Goal: Task Accomplishment & Management: Use online tool/utility

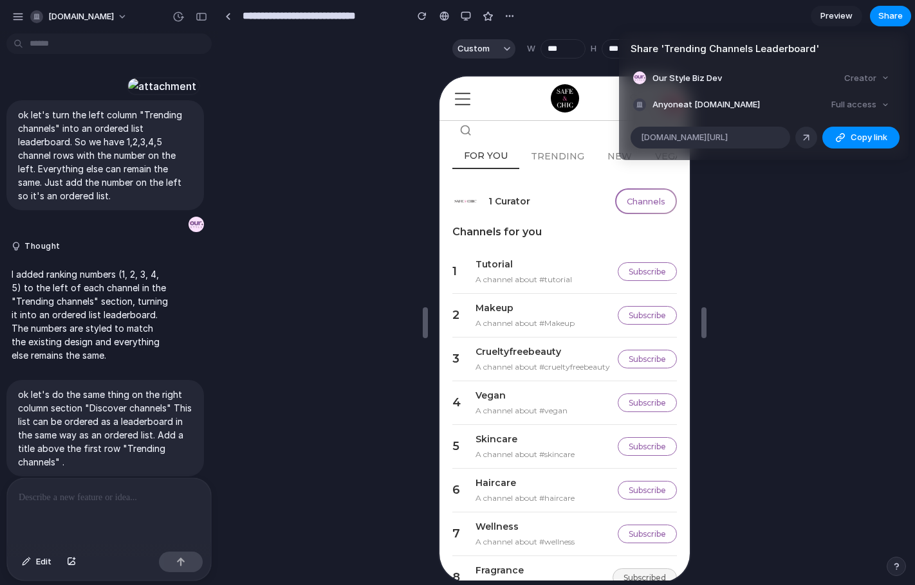
scroll to position [819, 0]
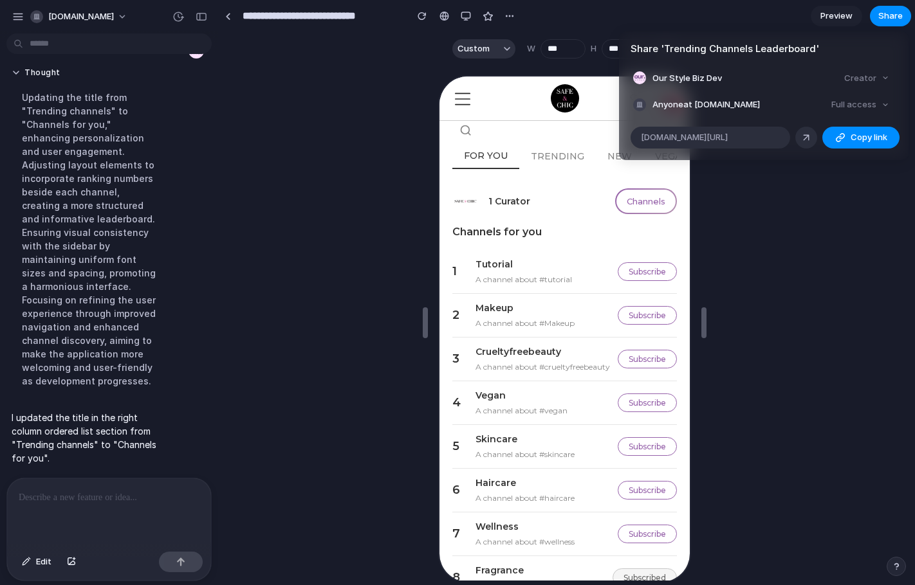
click at [583, 17] on div "Share ' Trending Channels Leaderboard ' Our Style Biz Dev Creator Anyone at [DO…" at bounding box center [457, 292] width 915 height 585
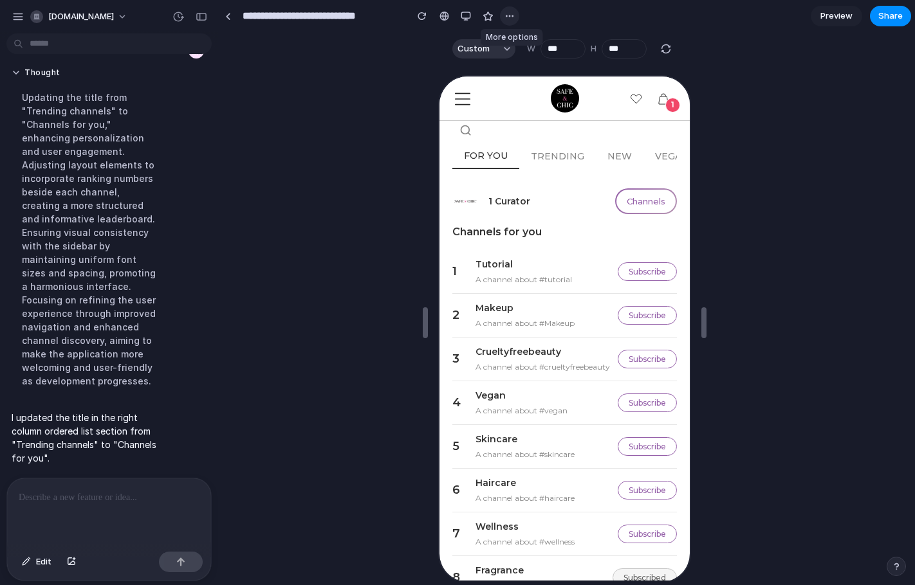
click at [508, 17] on div "button" at bounding box center [509, 16] width 10 height 10
click at [532, 41] on span "Duplicate" at bounding box center [542, 44] width 39 height 13
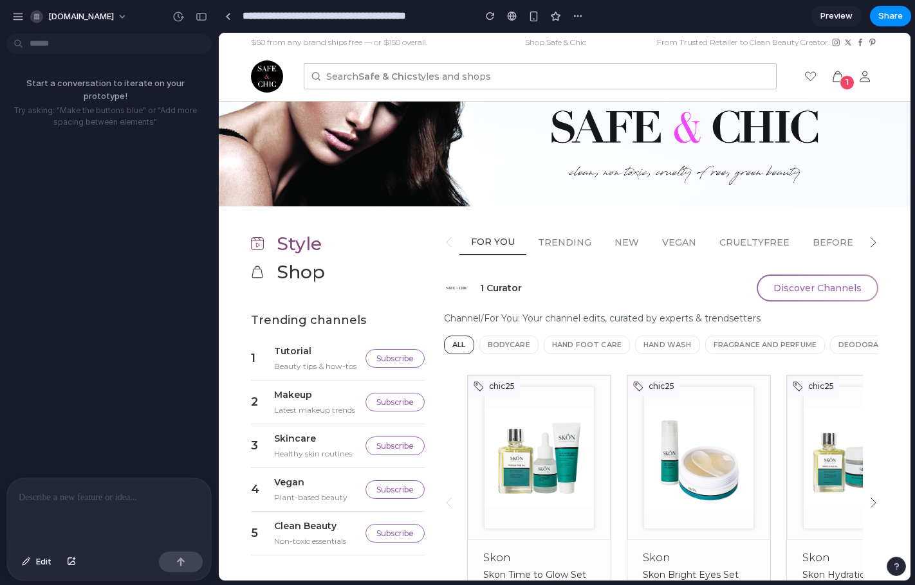
scroll to position [24, 0]
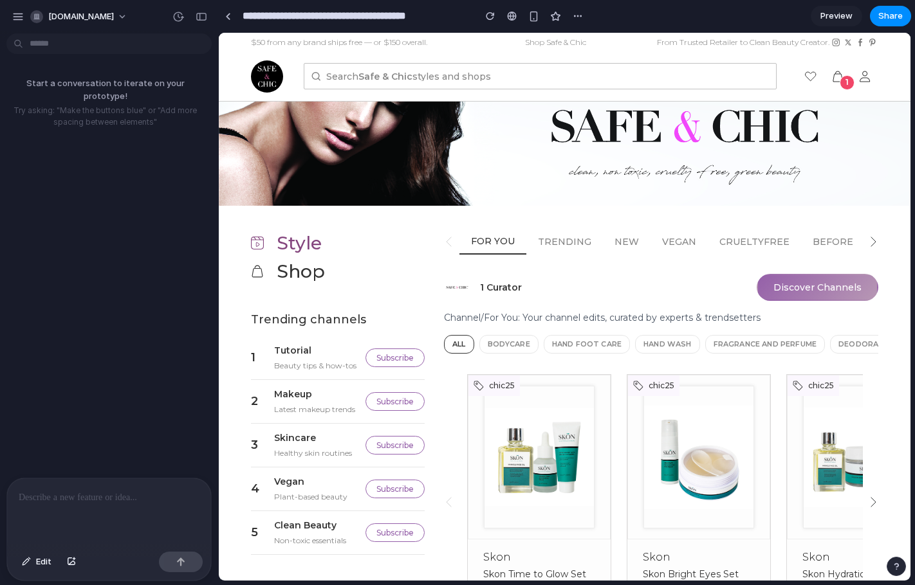
click at [803, 283] on button "Discover Channels" at bounding box center [817, 287] width 122 height 27
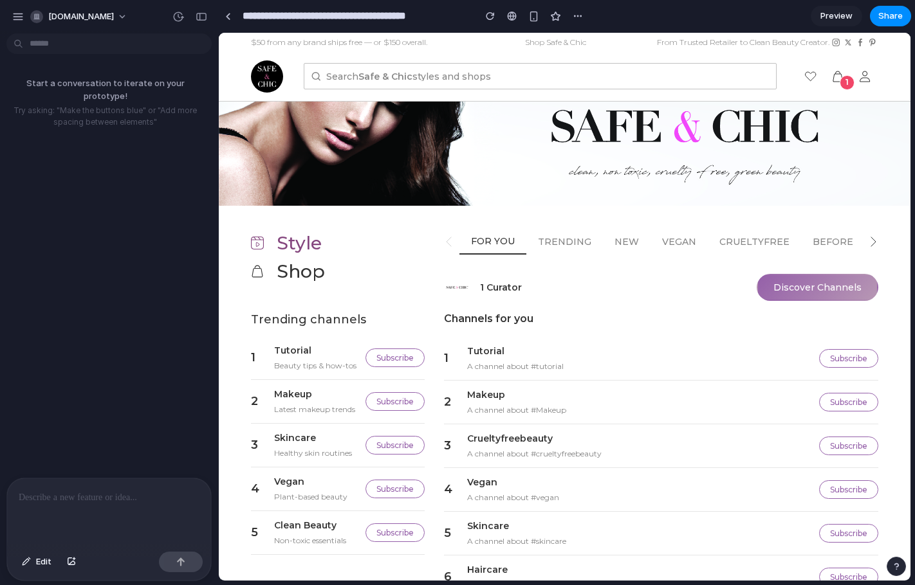
click at [789, 289] on button "Discover Channels" at bounding box center [817, 287] width 122 height 27
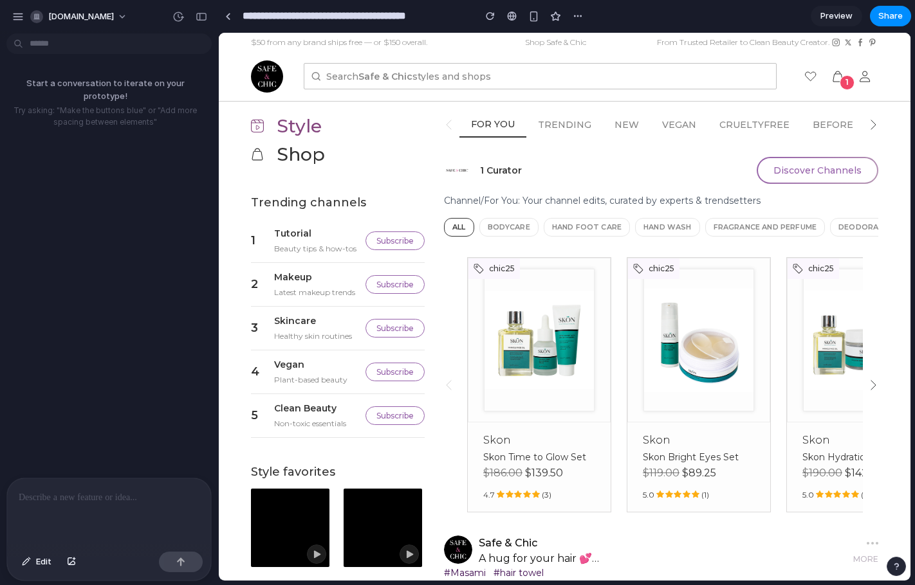
scroll to position [114, 0]
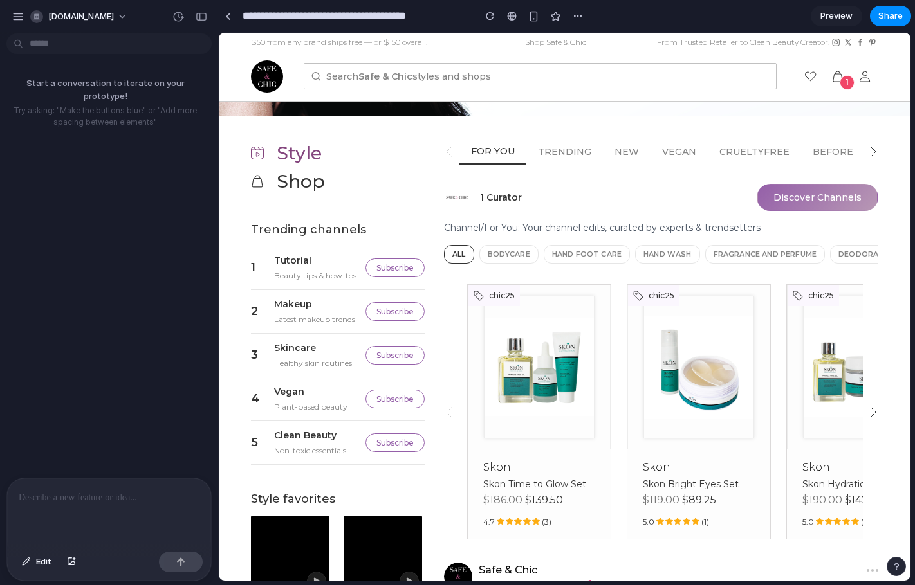
click at [767, 199] on button "Discover Channels" at bounding box center [817, 197] width 122 height 27
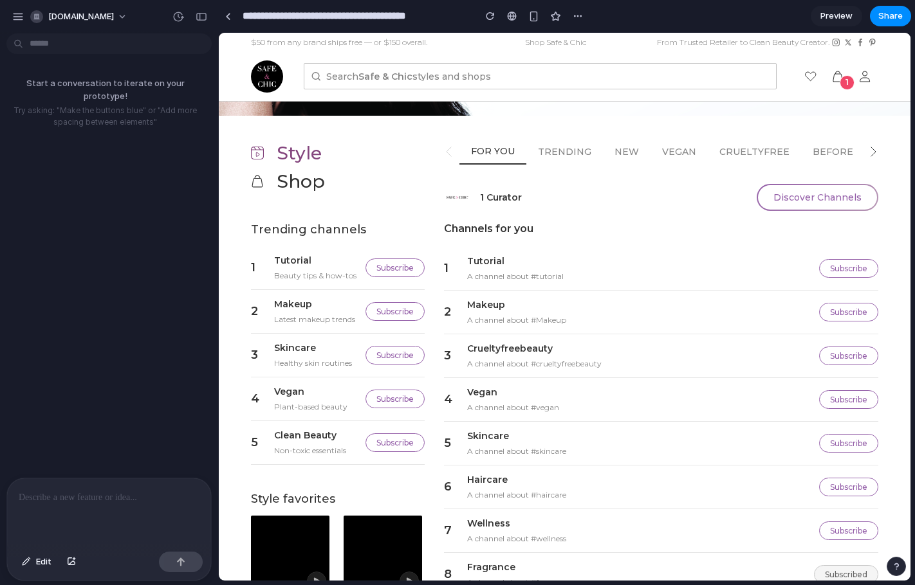
click at [87, 495] on p at bounding box center [109, 497] width 181 height 15
click at [102, 479] on p "**********" at bounding box center [107, 490] width 176 height 31
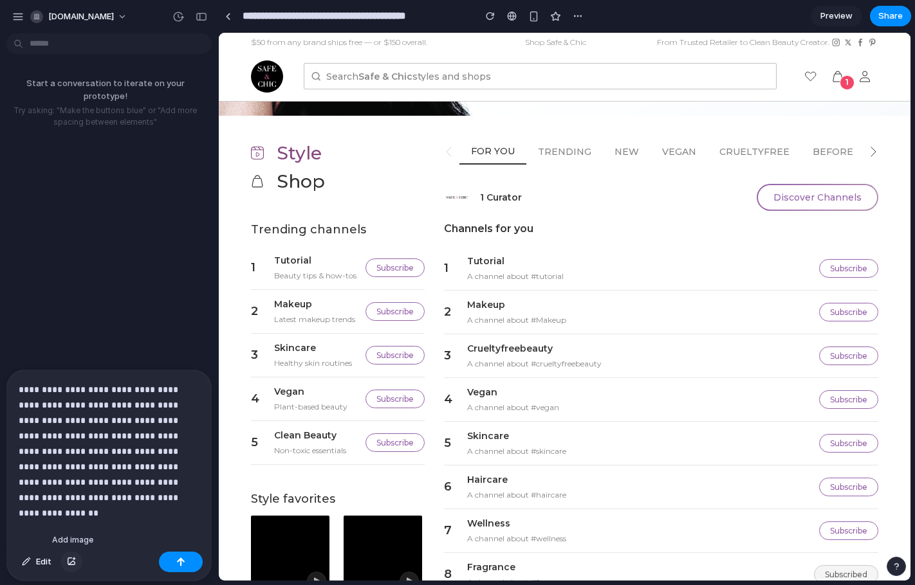
click at [75, 557] on button "button" at bounding box center [71, 562] width 22 height 21
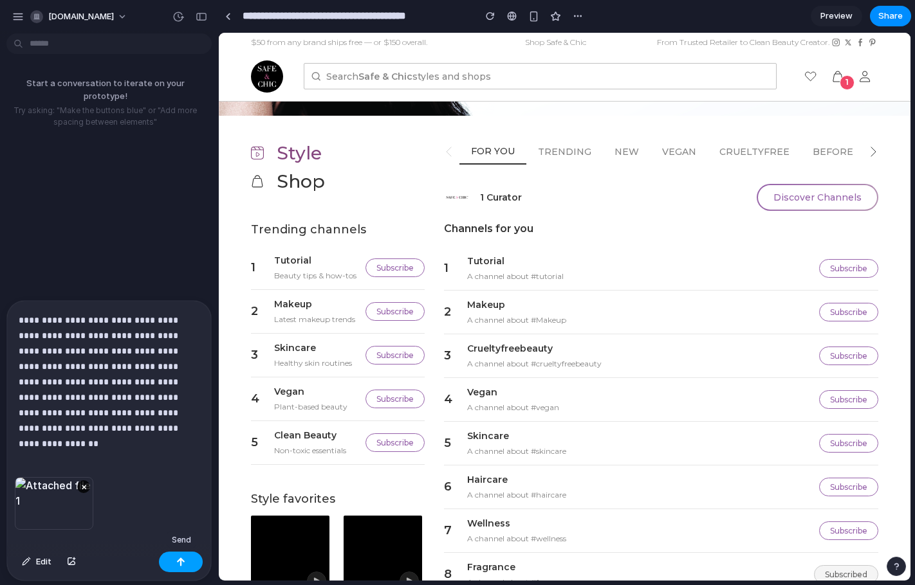
click at [181, 558] on div "button" at bounding box center [180, 562] width 9 height 9
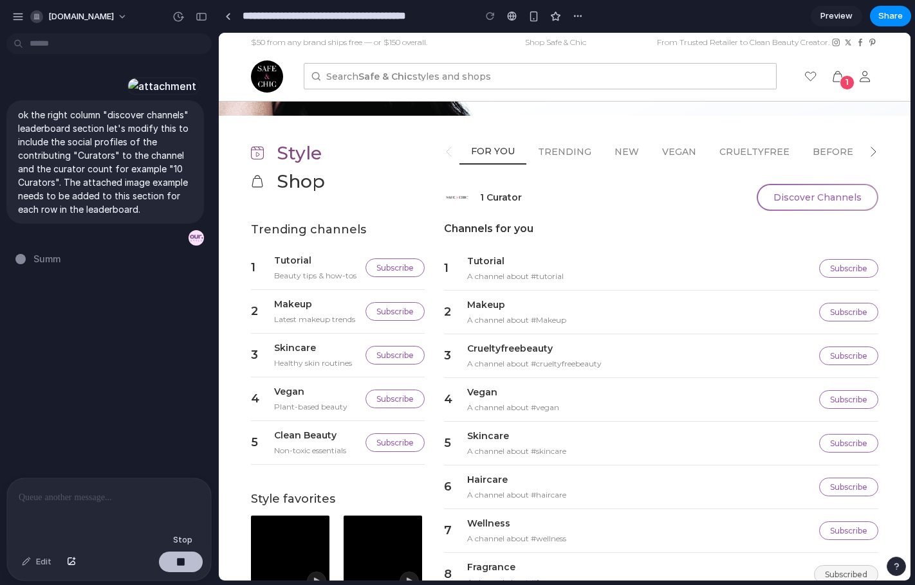
type input "**********"
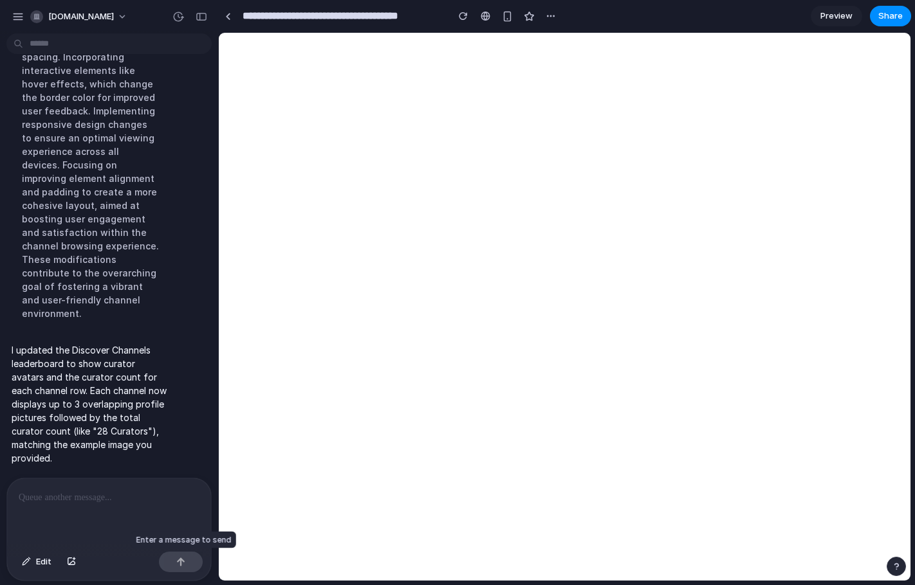
scroll to position [0, 0]
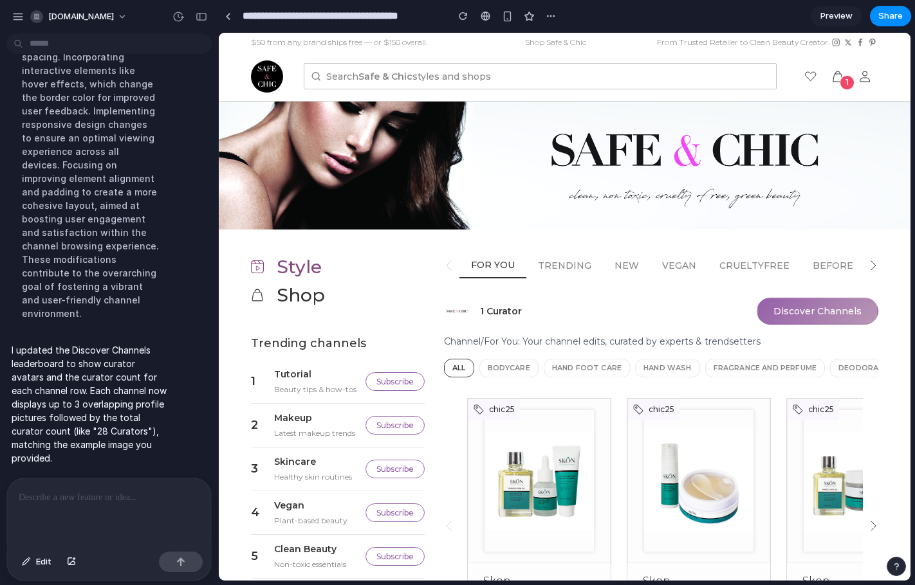
click at [789, 307] on button "Discover Channels" at bounding box center [817, 311] width 122 height 27
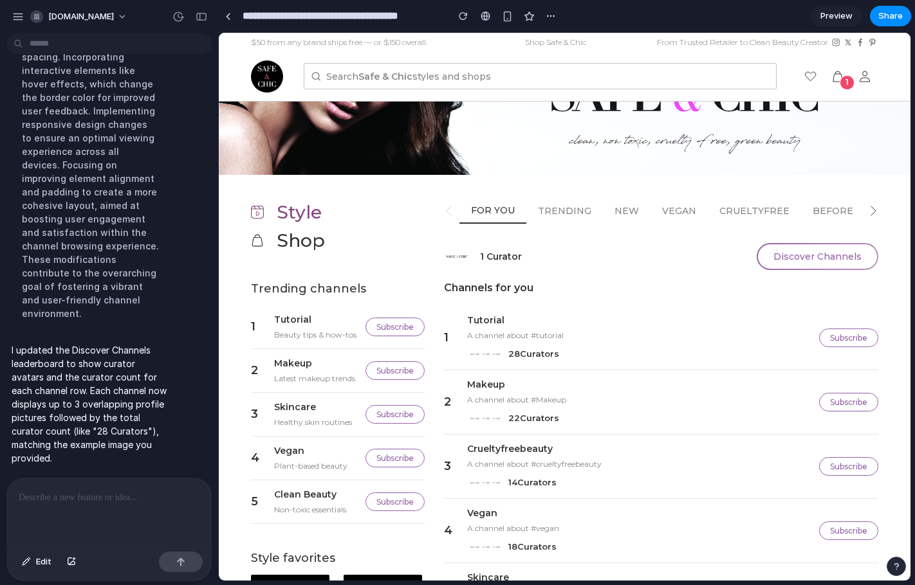
scroll to position [117, 0]
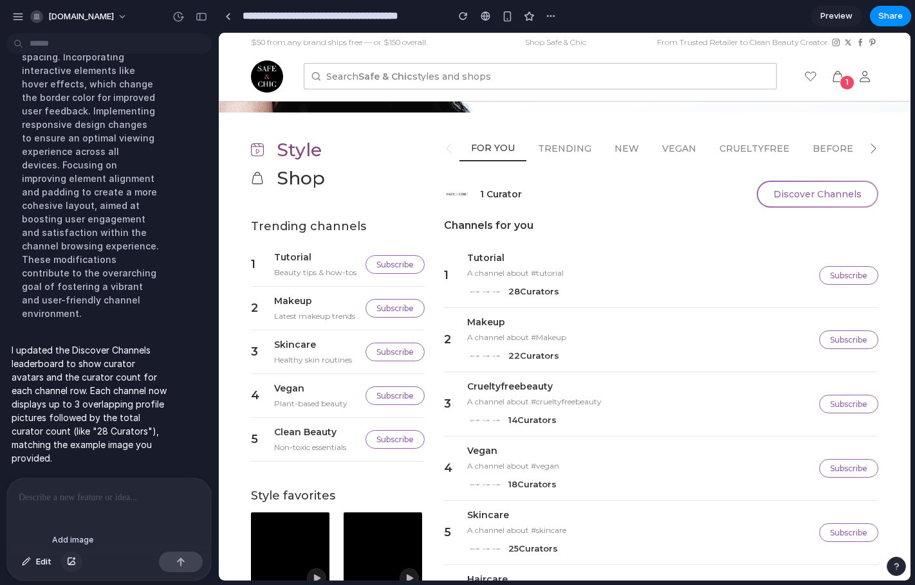
click at [73, 558] on div "button" at bounding box center [71, 562] width 9 height 8
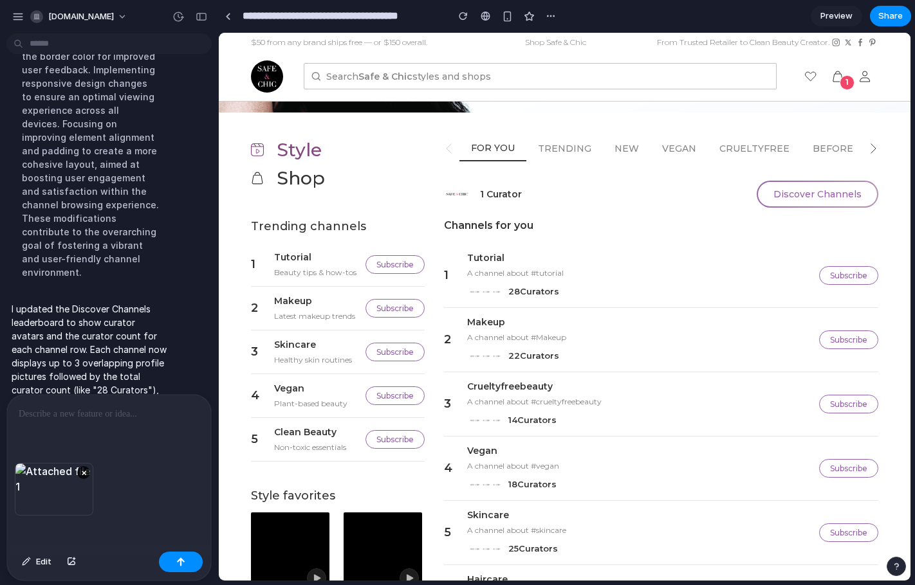
click at [67, 415] on p at bounding box center [107, 414] width 176 height 15
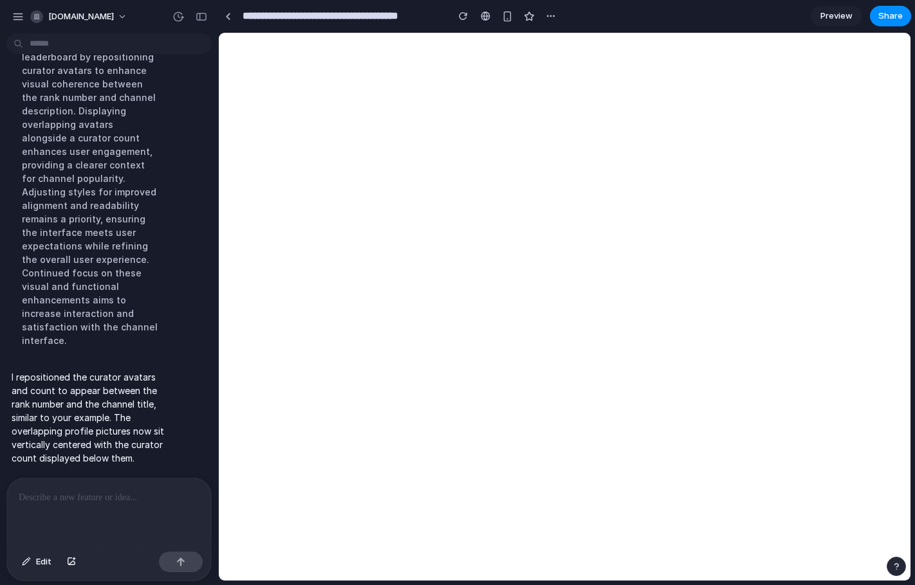
scroll to position [0, 0]
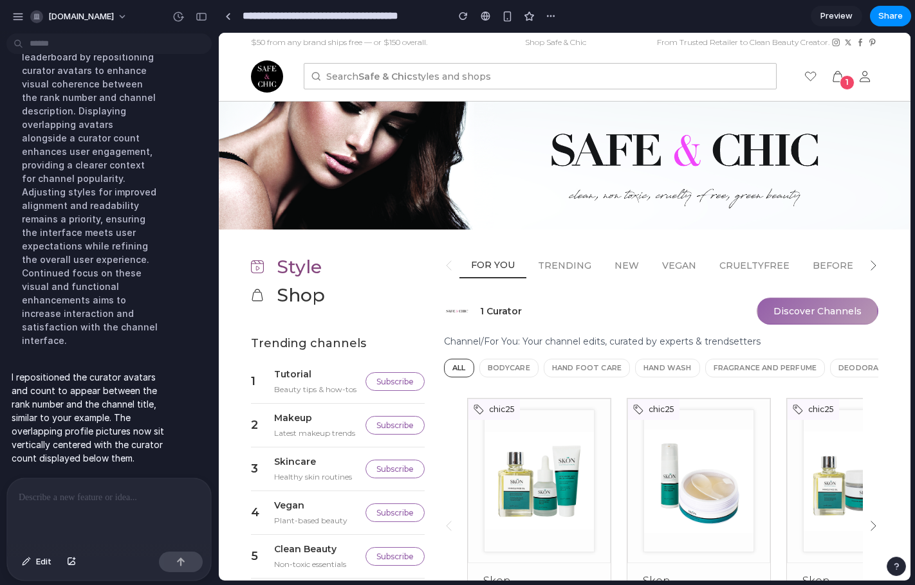
click at [805, 307] on button "Discover Channels" at bounding box center [817, 311] width 122 height 27
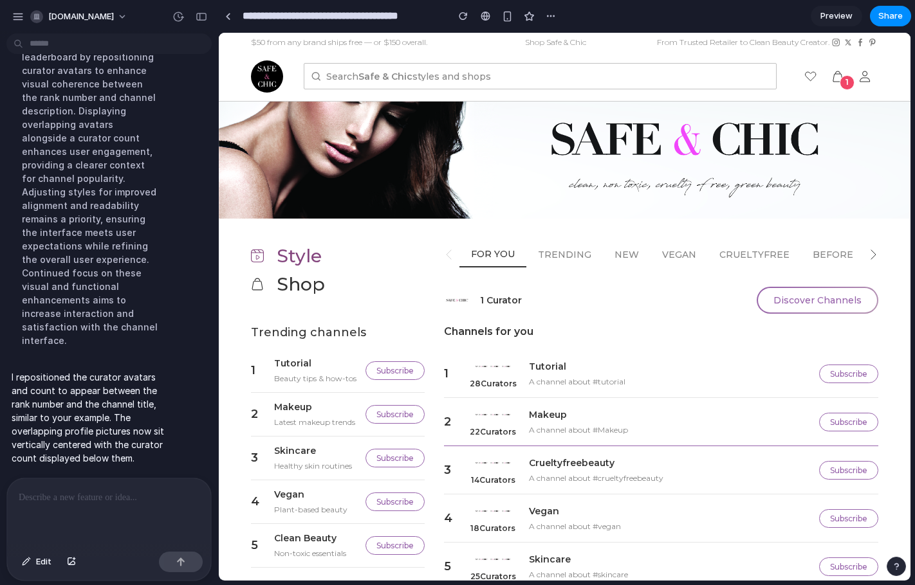
scroll to position [17, 0]
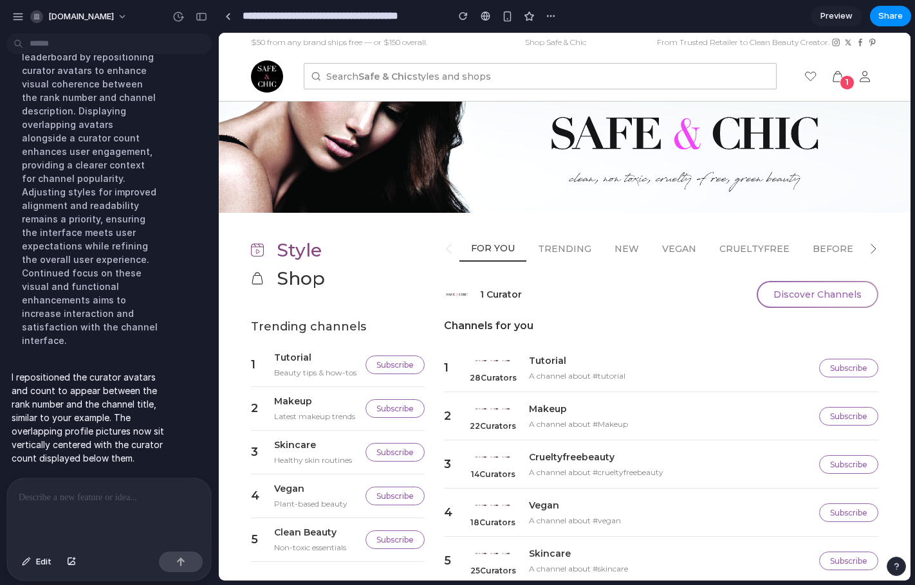
click at [55, 493] on p at bounding box center [107, 497] width 176 height 15
click at [69, 563] on div "button" at bounding box center [71, 562] width 9 height 8
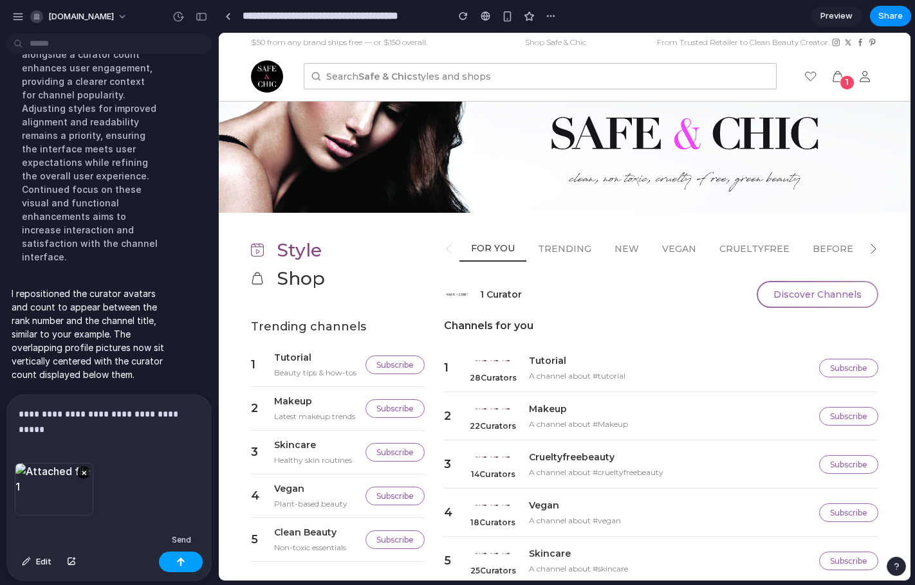
click at [168, 555] on button "button" at bounding box center [181, 562] width 44 height 21
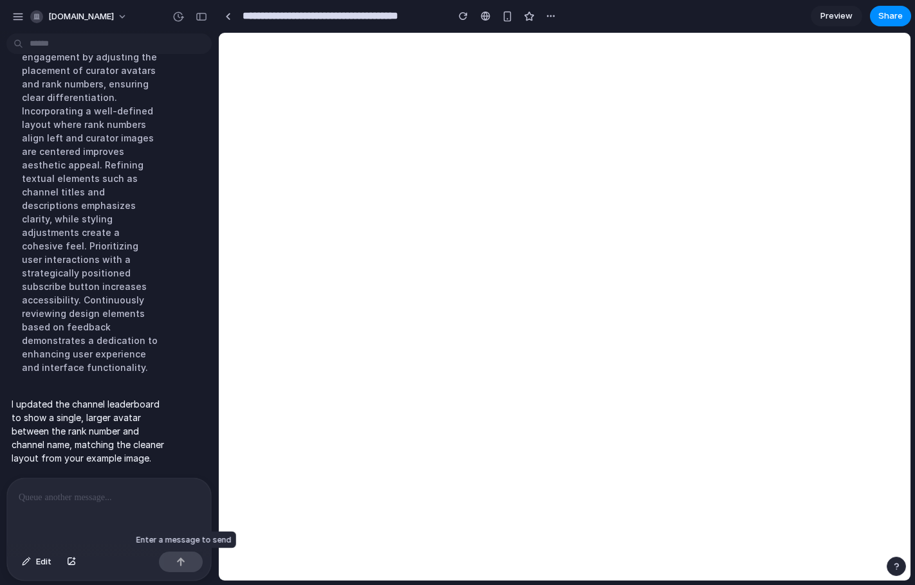
scroll to position [0, 0]
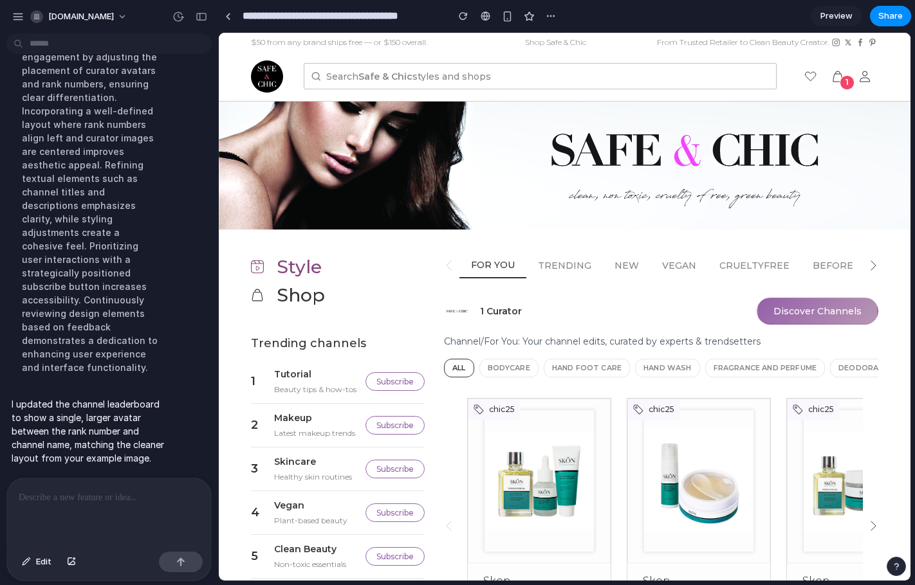
click at [823, 308] on button "Discover Channels" at bounding box center [817, 311] width 122 height 27
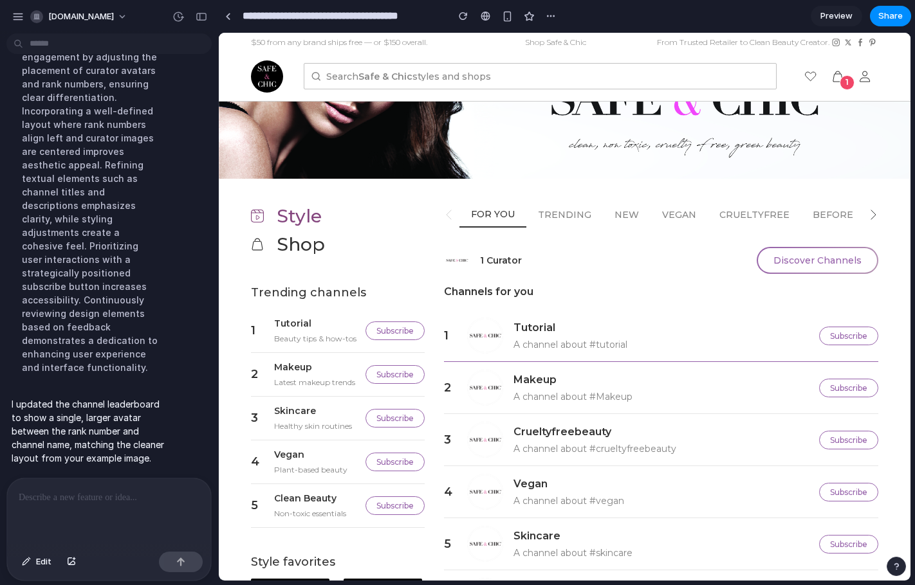
scroll to position [51, 0]
click at [101, 493] on p at bounding box center [107, 497] width 176 height 15
click at [64, 500] on div at bounding box center [109, 513] width 204 height 68
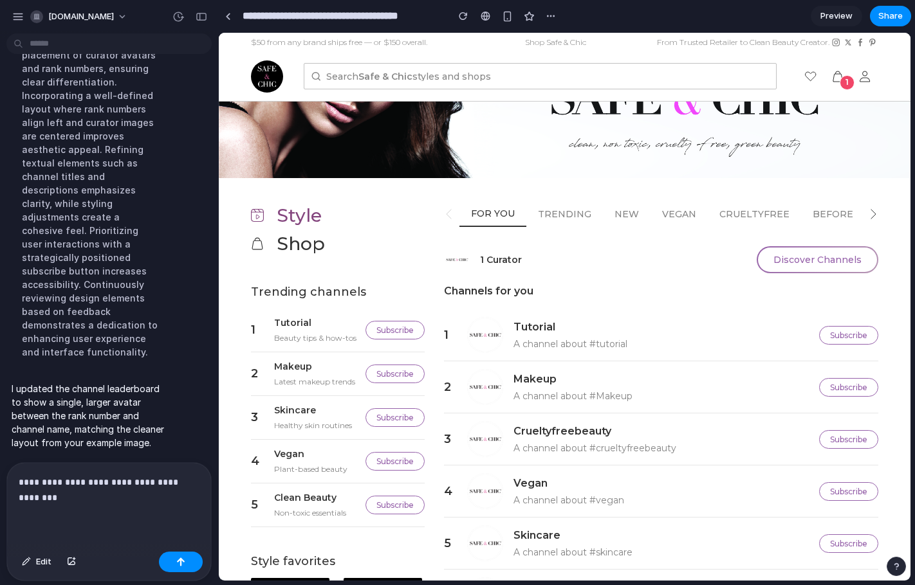
scroll to position [969, 0]
click at [143, 477] on p "**********" at bounding box center [107, 490] width 176 height 31
click at [73, 558] on button "button" at bounding box center [71, 562] width 22 height 21
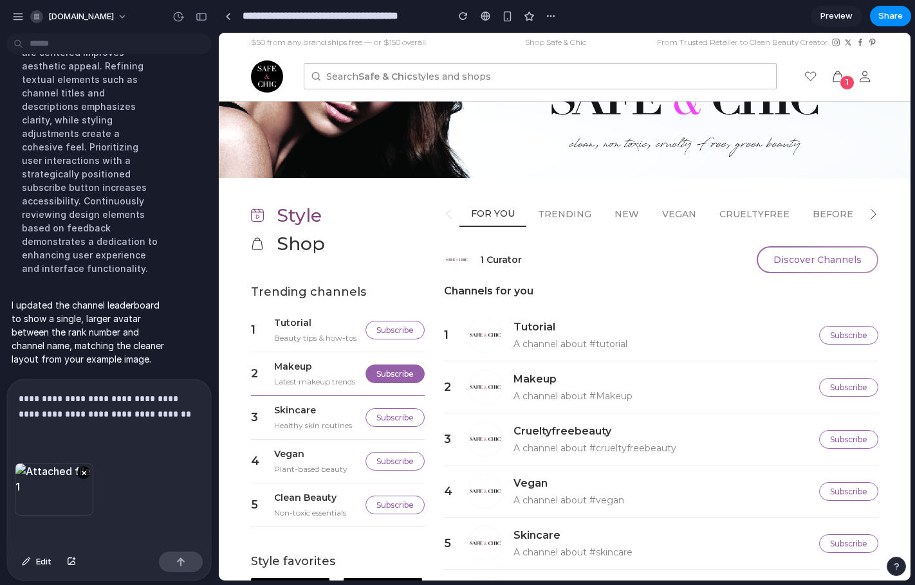
scroll to position [974, 0]
click at [171, 396] on p "**********" at bounding box center [107, 406] width 176 height 31
click at [176, 560] on button "button" at bounding box center [181, 562] width 44 height 21
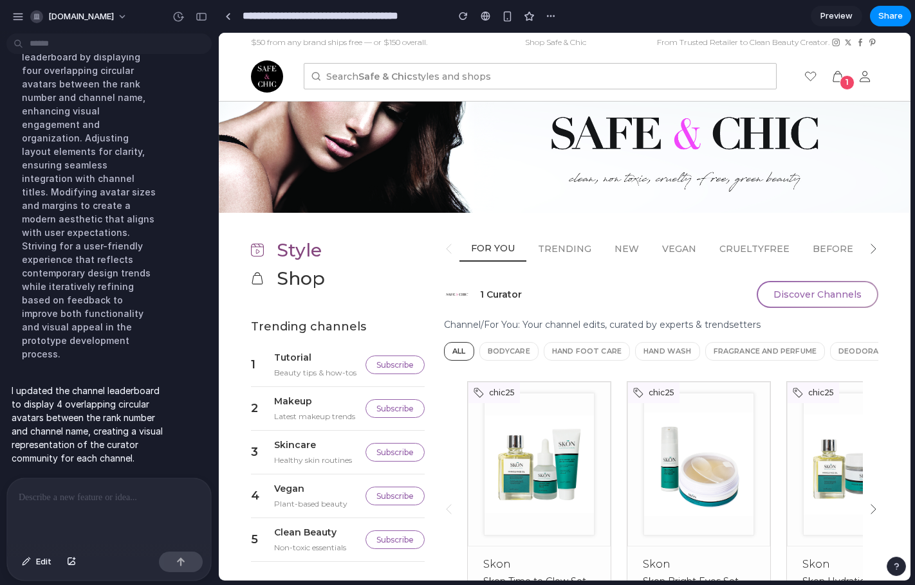
scroll to position [24, 0]
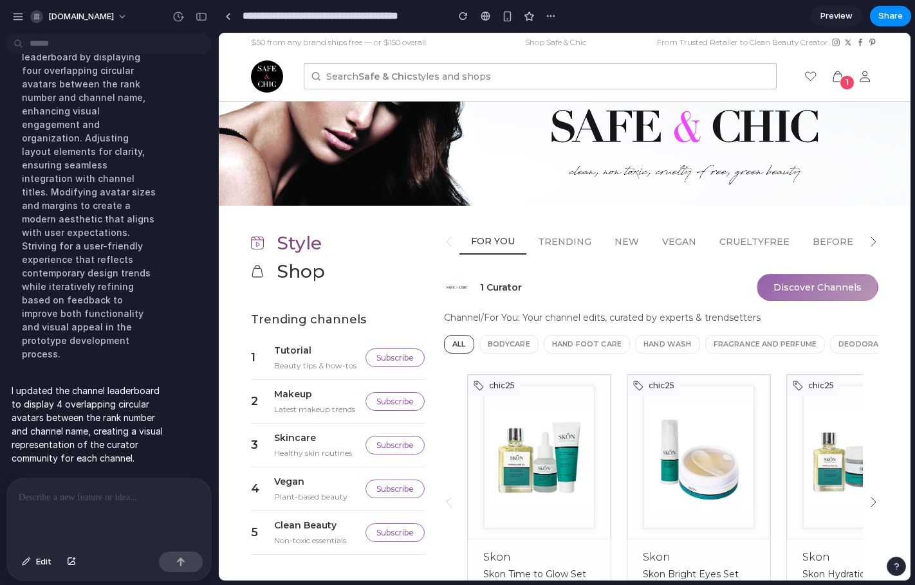
click at [798, 288] on button "Discover Channels" at bounding box center [817, 287] width 122 height 27
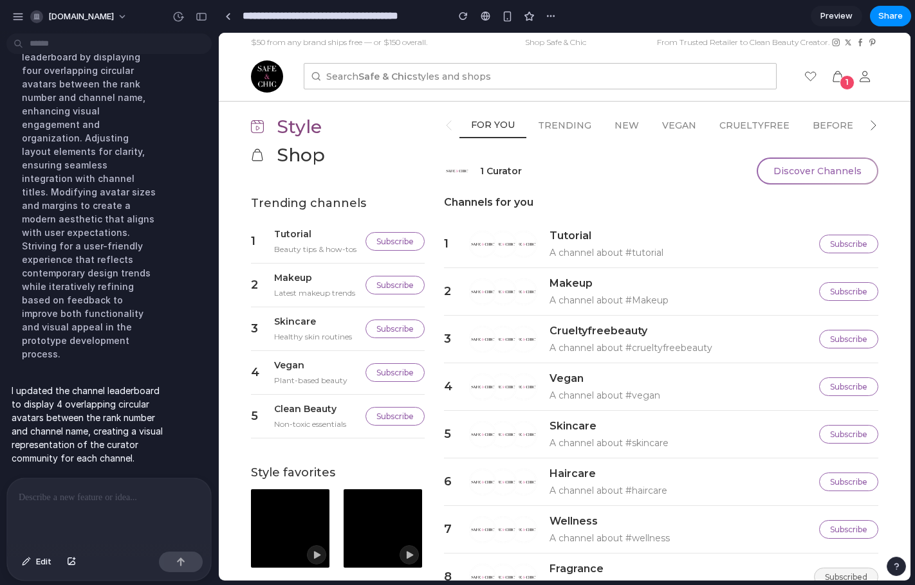
scroll to position [178, 0]
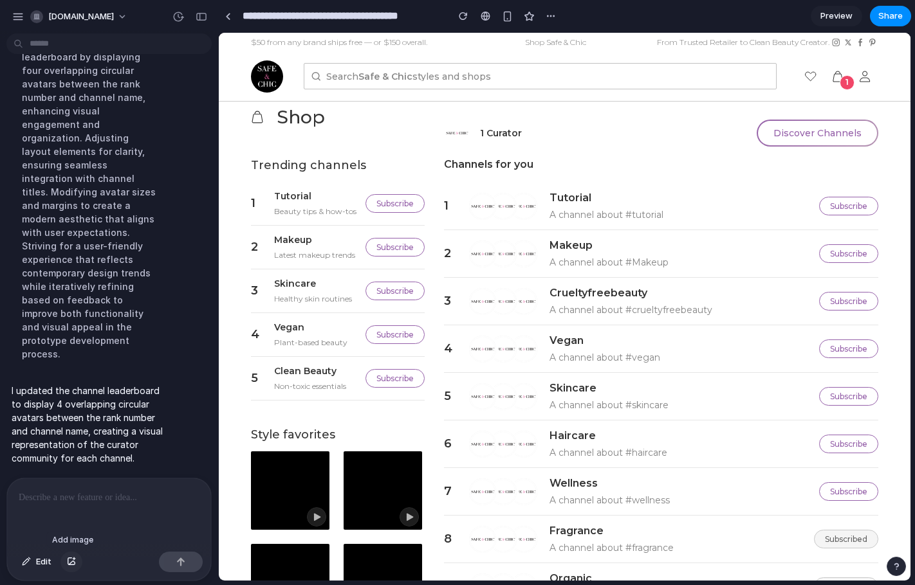
click at [76, 564] on button "button" at bounding box center [71, 562] width 22 height 21
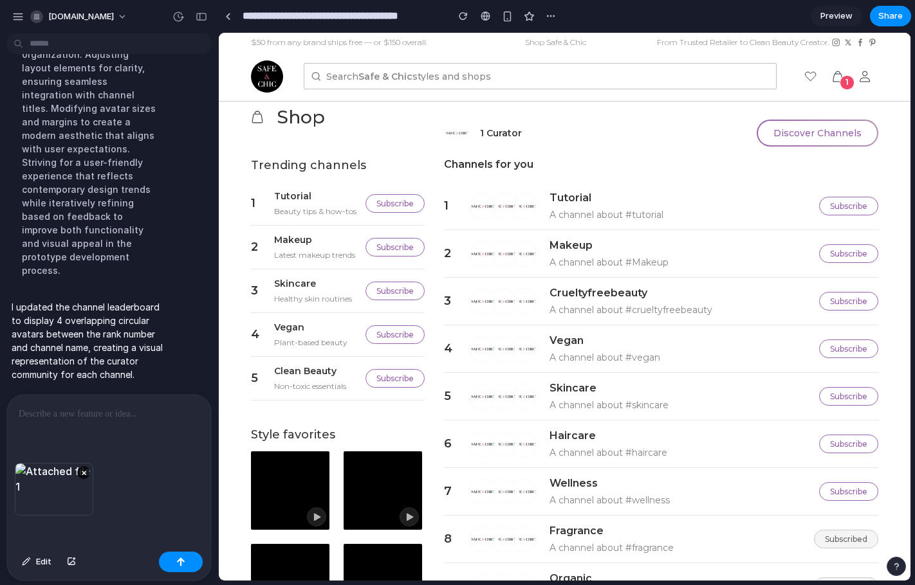
click at [39, 408] on p at bounding box center [107, 414] width 176 height 15
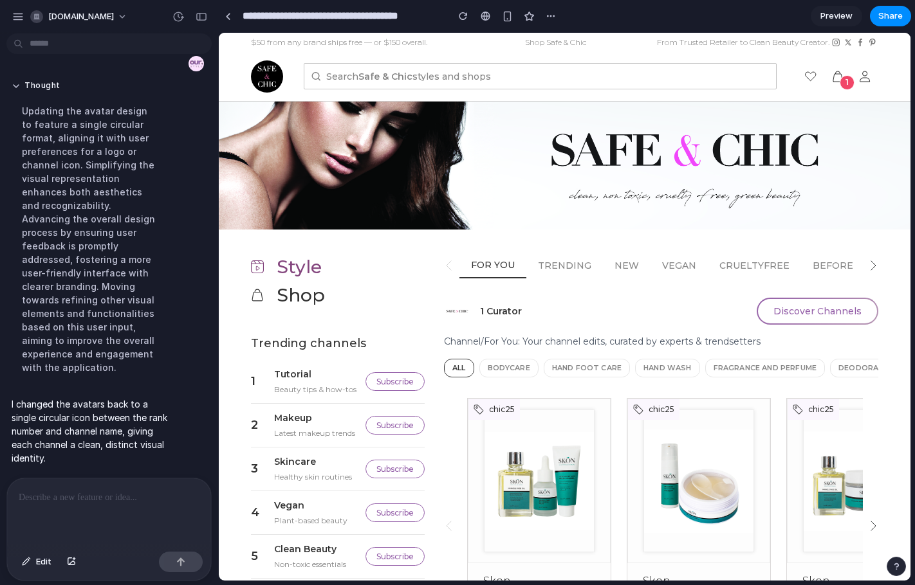
scroll to position [0, 0]
click at [829, 314] on button "Discover Channels" at bounding box center [817, 311] width 122 height 27
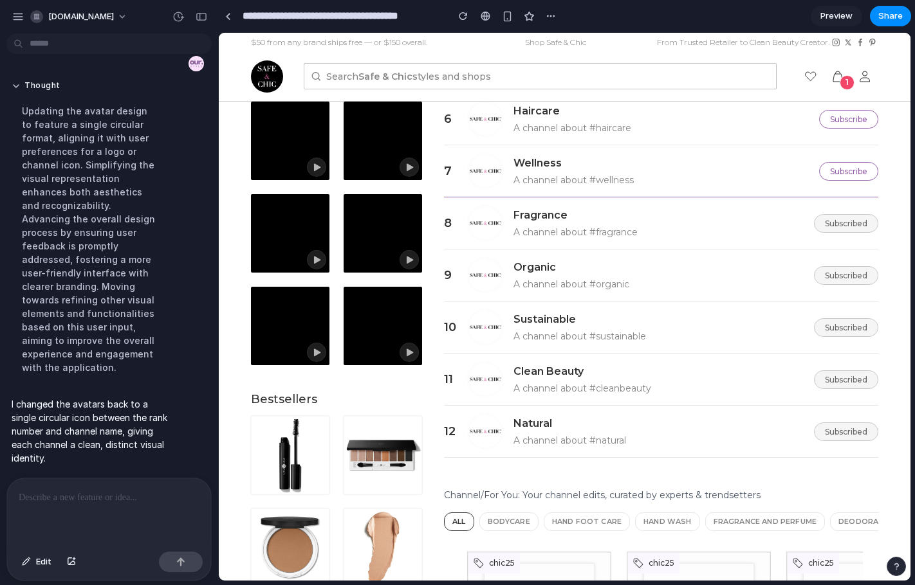
scroll to position [63, 0]
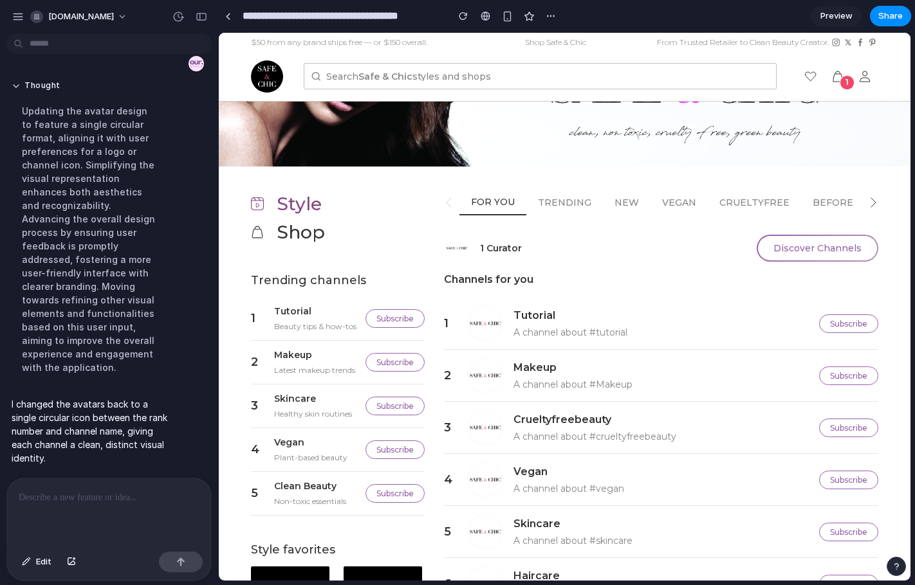
click at [69, 490] on p at bounding box center [107, 497] width 176 height 15
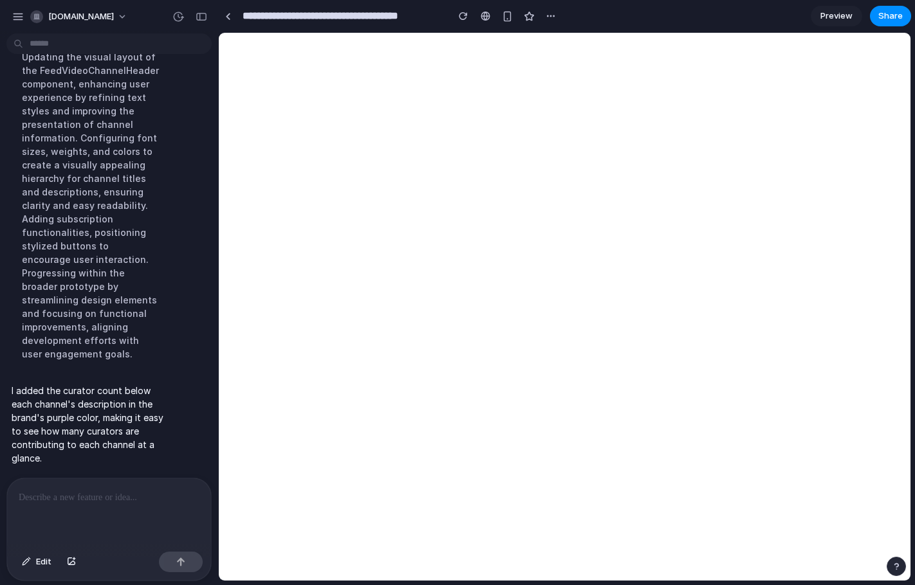
scroll to position [0, 0]
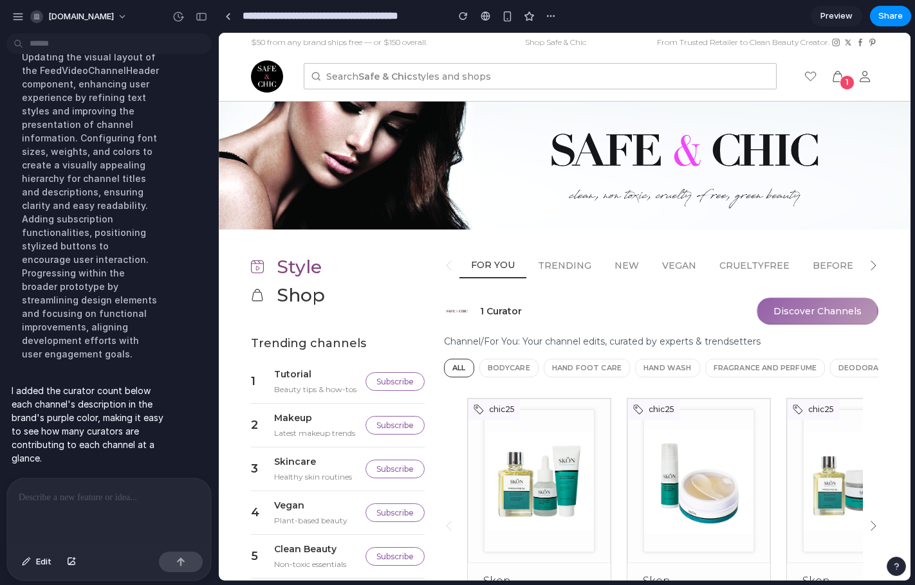
click at [801, 300] on button "Discover Channels" at bounding box center [817, 311] width 122 height 27
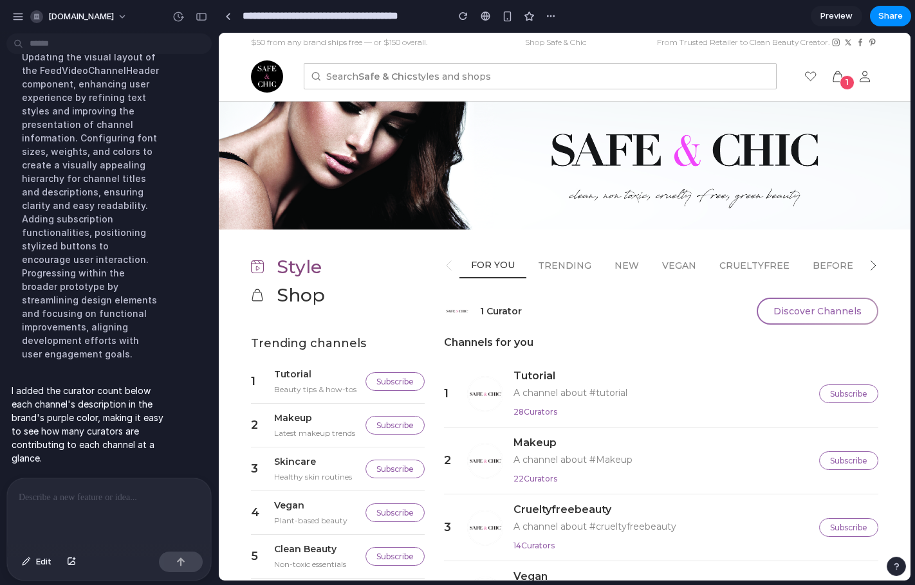
click at [46, 495] on p at bounding box center [107, 497] width 176 height 15
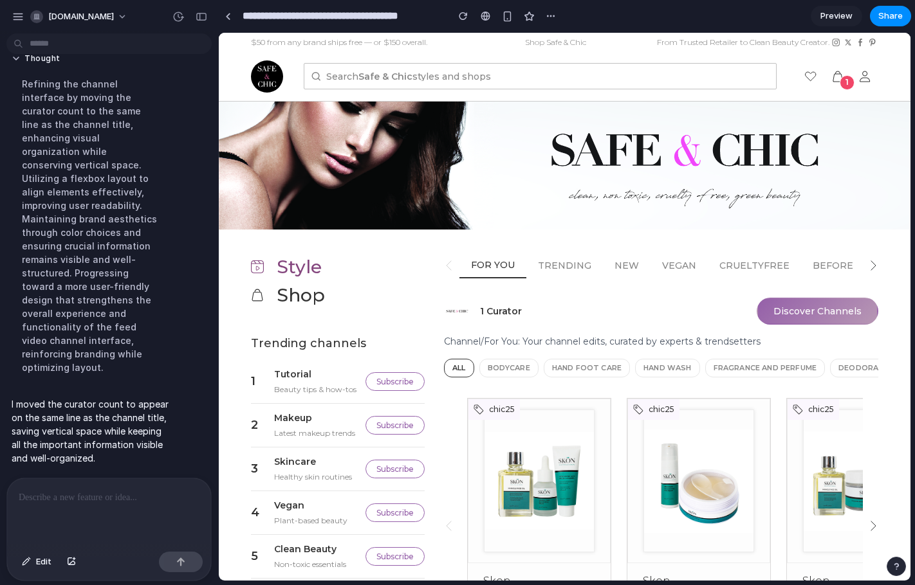
click at [814, 318] on button "Discover Channels" at bounding box center [817, 311] width 122 height 27
